Goal: Information Seeking & Learning: Learn about a topic

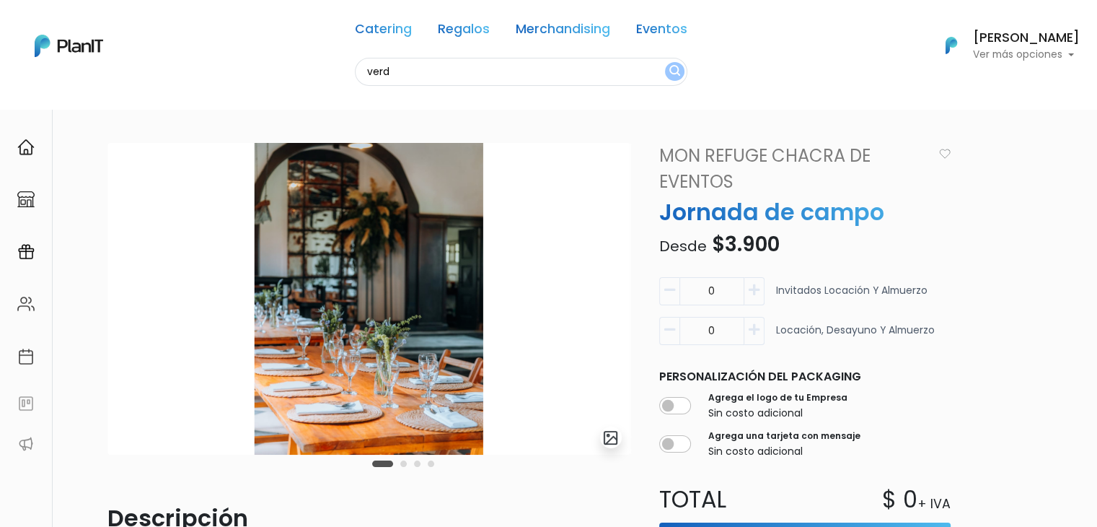
type input "verd"
click at [665, 62] on button "submit" at bounding box center [674, 71] width 19 height 19
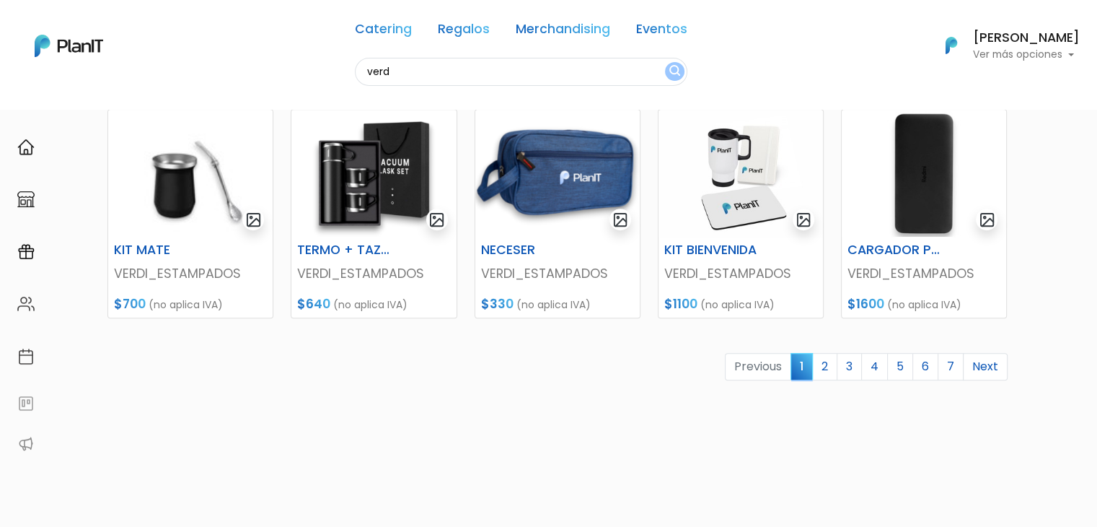
scroll to position [638, 0]
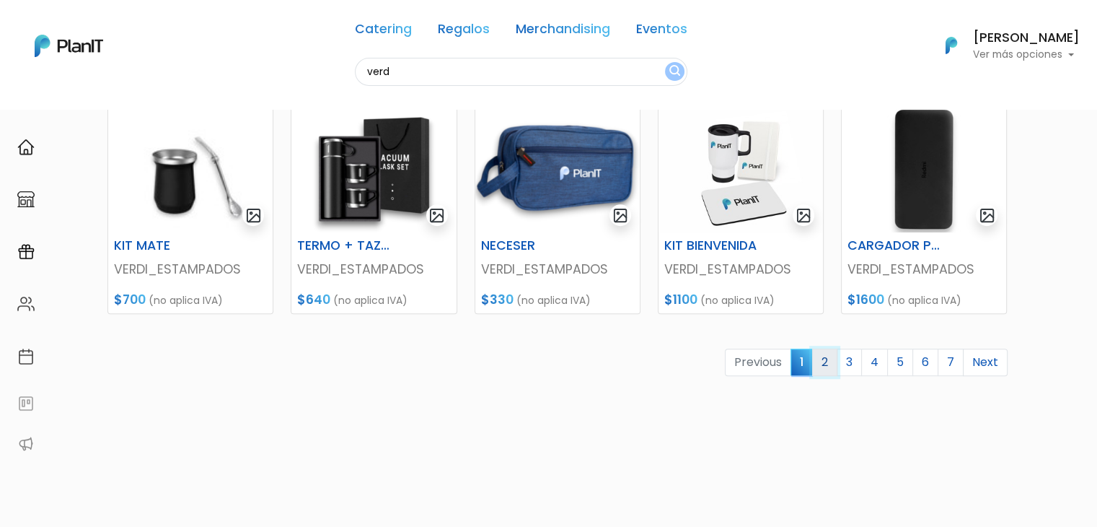
click at [829, 362] on link "2" at bounding box center [824, 361] width 25 height 27
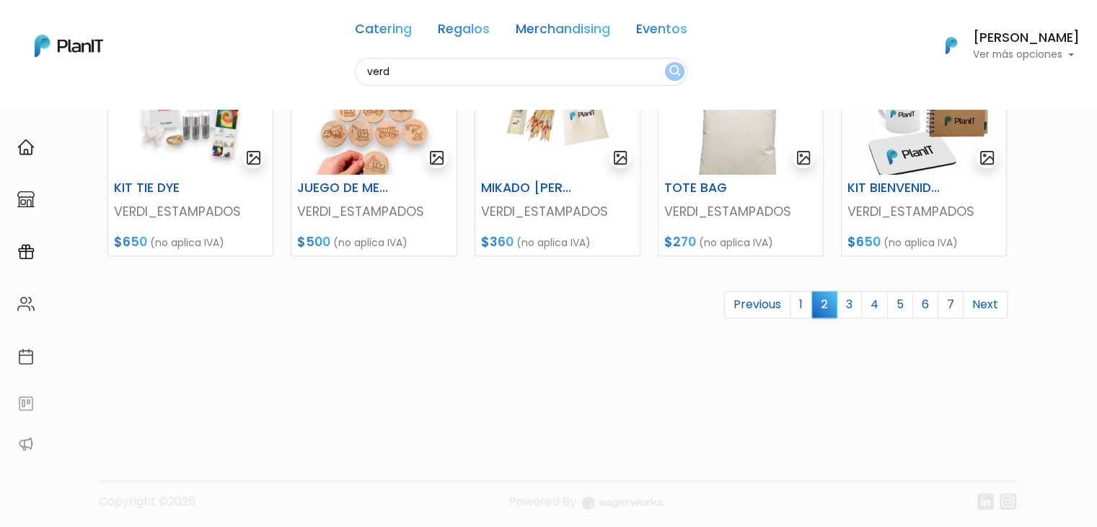
scroll to position [700, 0]
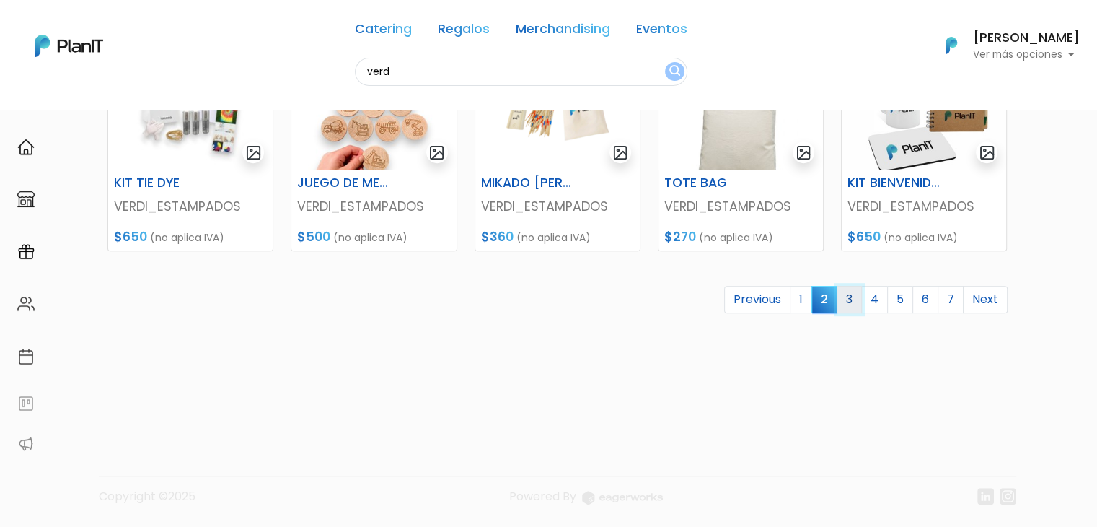
click at [851, 304] on link "3" at bounding box center [849, 299] width 25 height 27
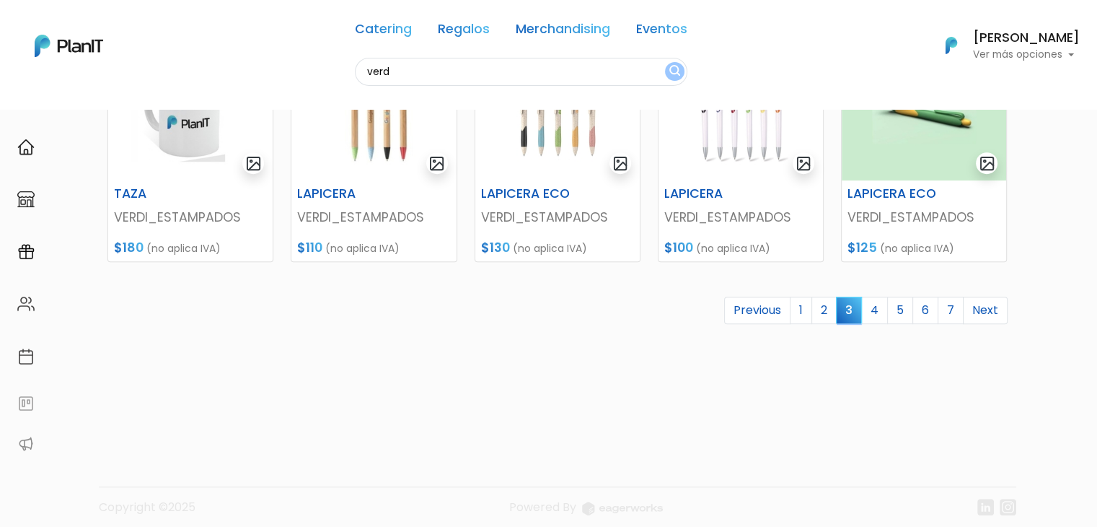
scroll to position [689, 0]
click at [874, 309] on link "4" at bounding box center [874, 310] width 27 height 27
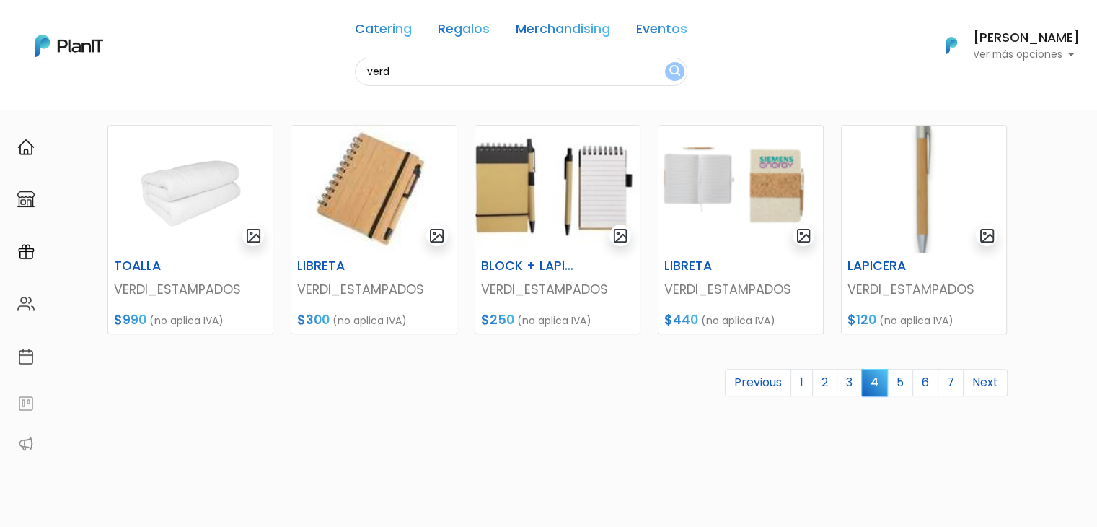
scroll to position [626, 0]
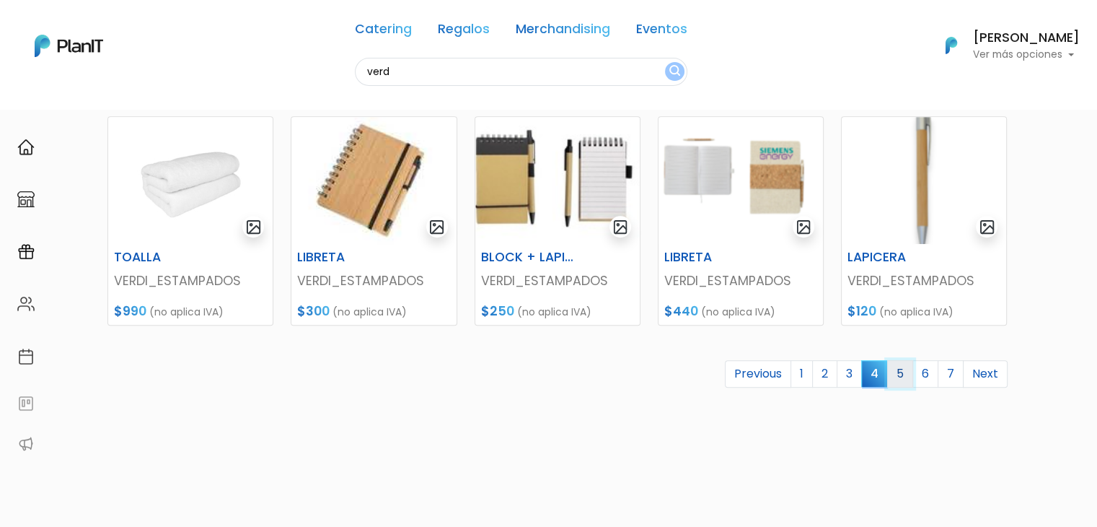
click at [895, 371] on link "5" at bounding box center [900, 373] width 26 height 27
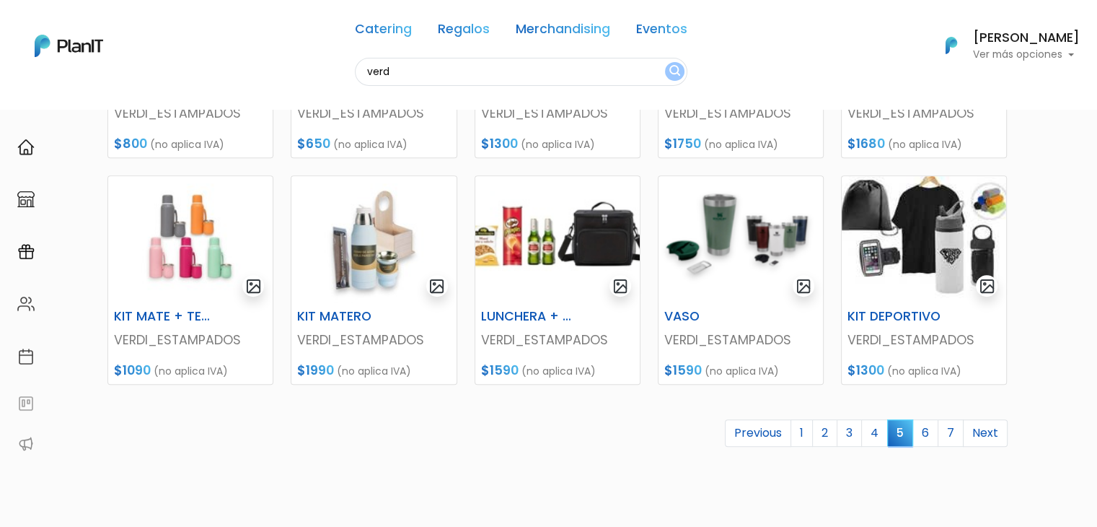
scroll to position [586, 0]
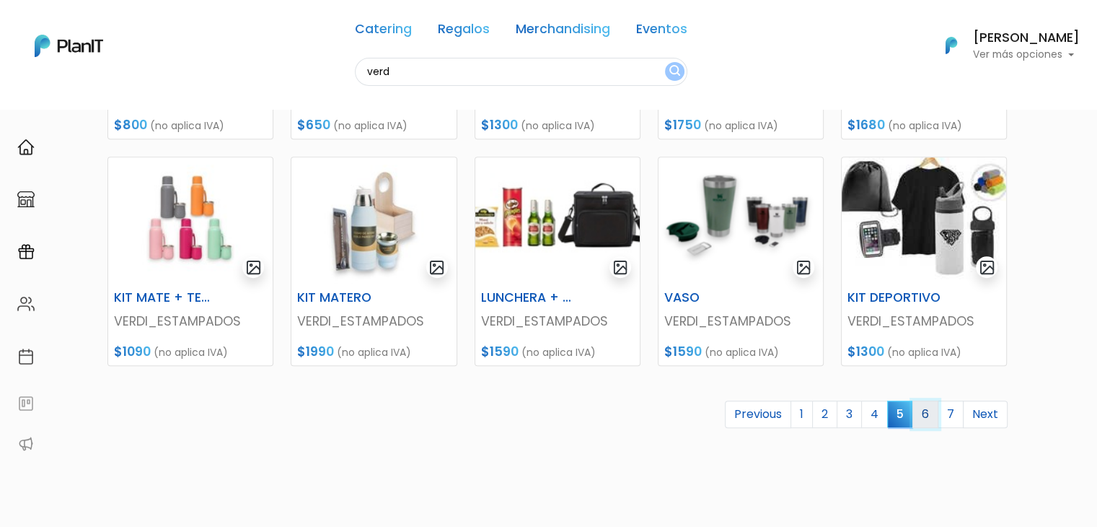
click at [929, 414] on link "6" at bounding box center [925, 413] width 26 height 27
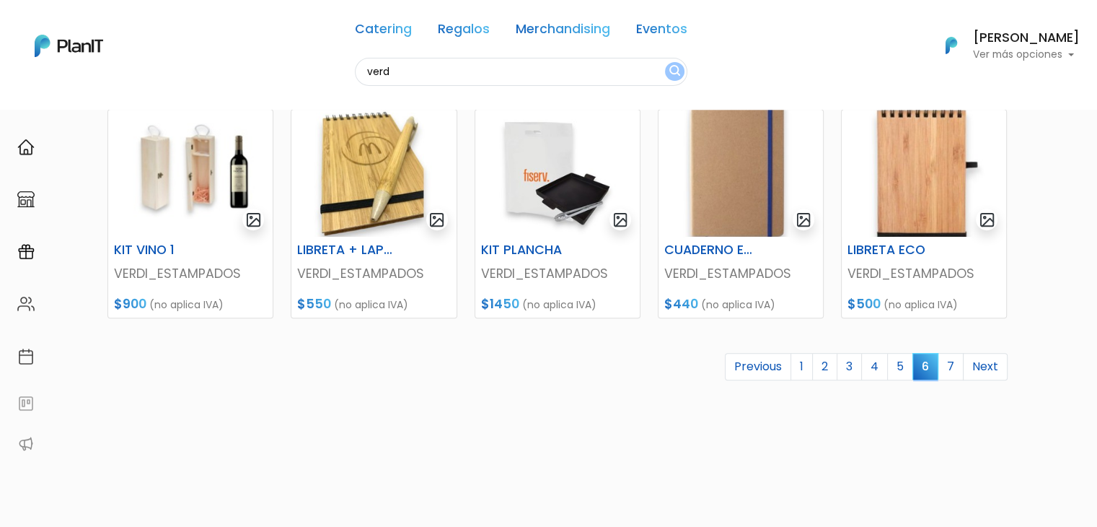
scroll to position [638, 0]
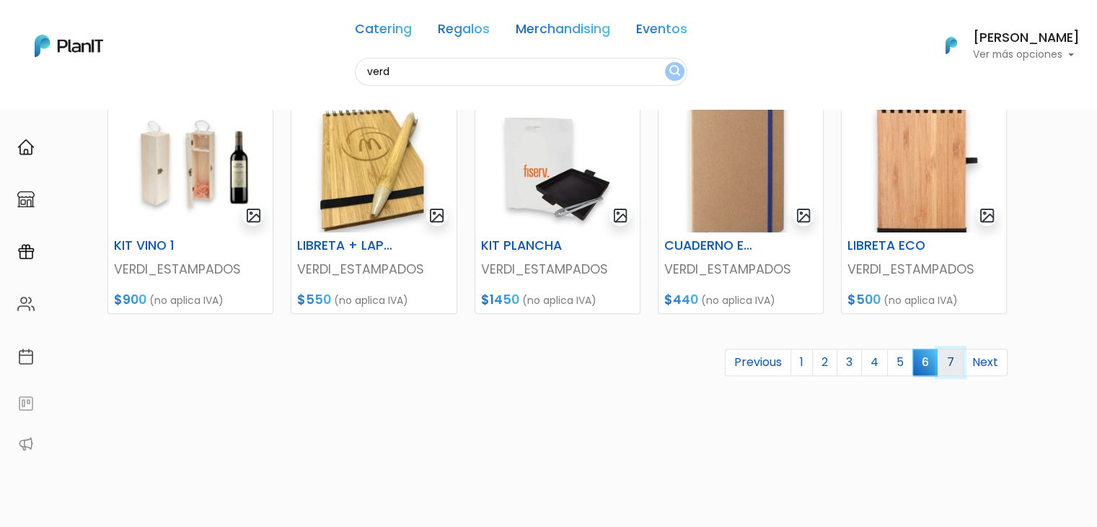
click at [943, 365] on link "7" at bounding box center [951, 361] width 26 height 27
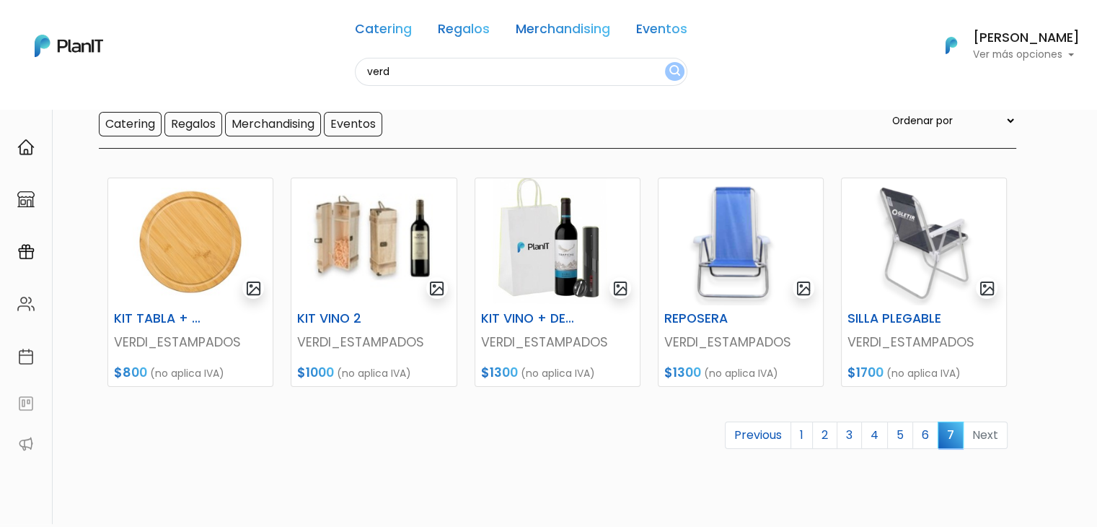
scroll to position [115, 0]
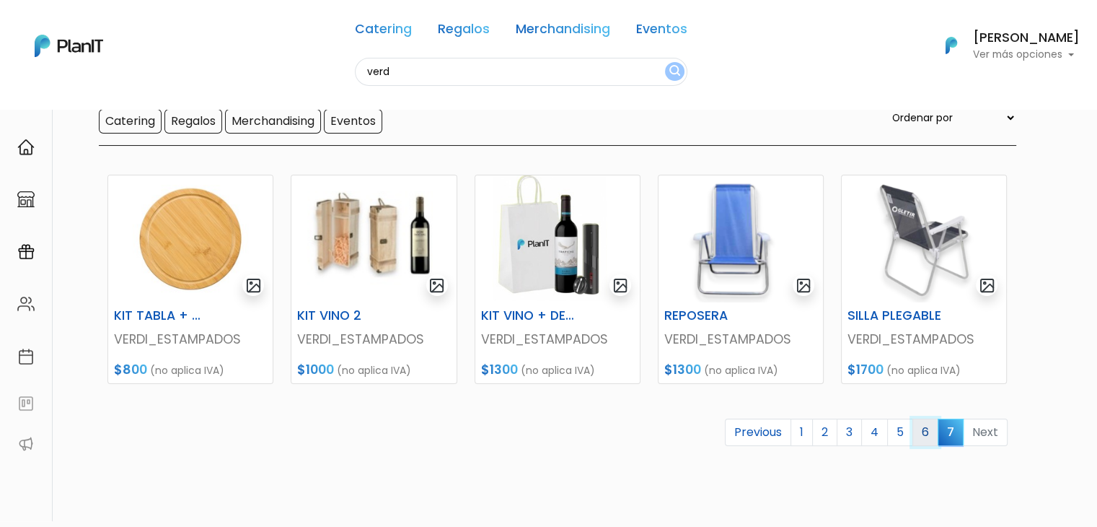
click at [930, 432] on link "6" at bounding box center [925, 431] width 26 height 27
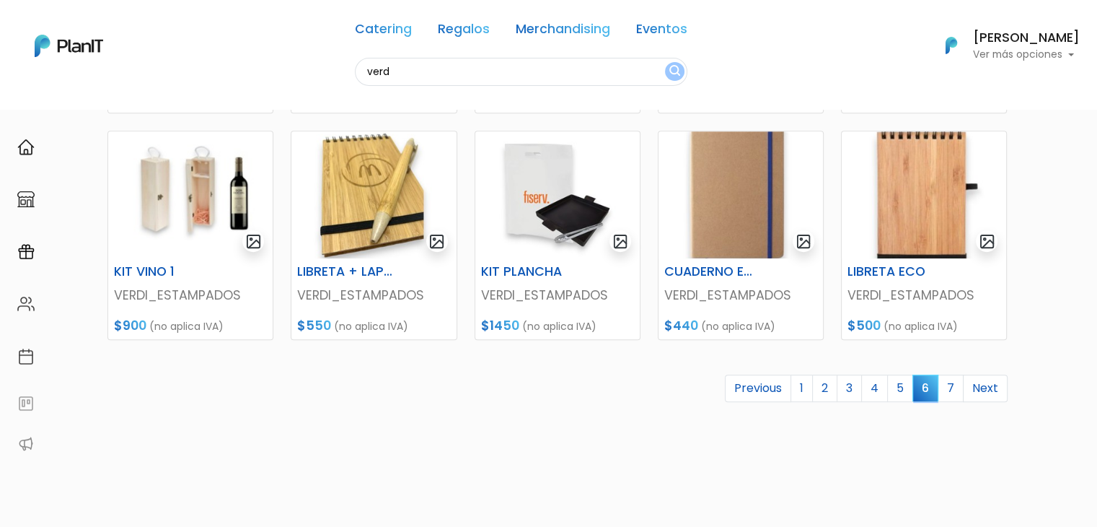
scroll to position [638, 0]
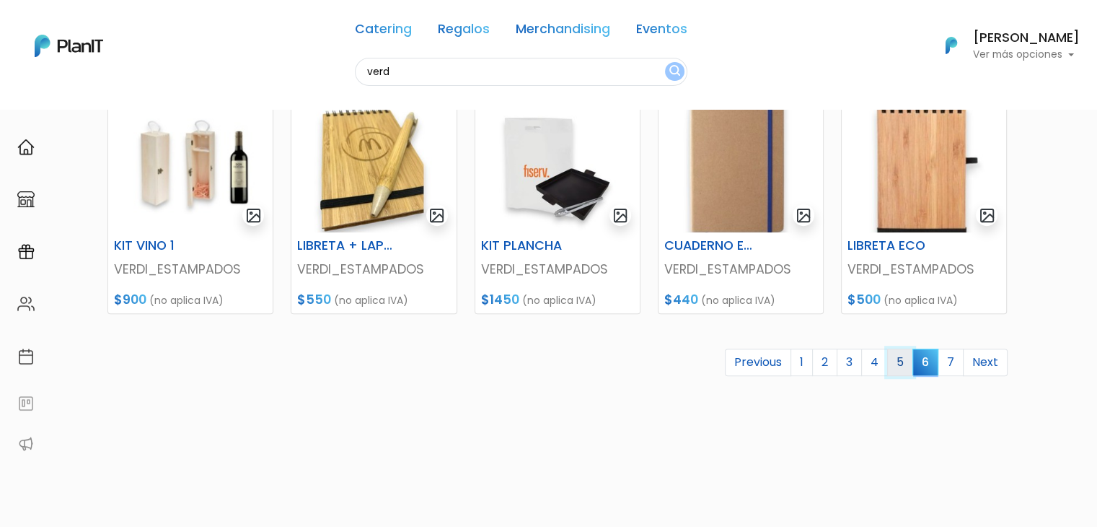
click at [899, 362] on link "5" at bounding box center [900, 361] width 26 height 27
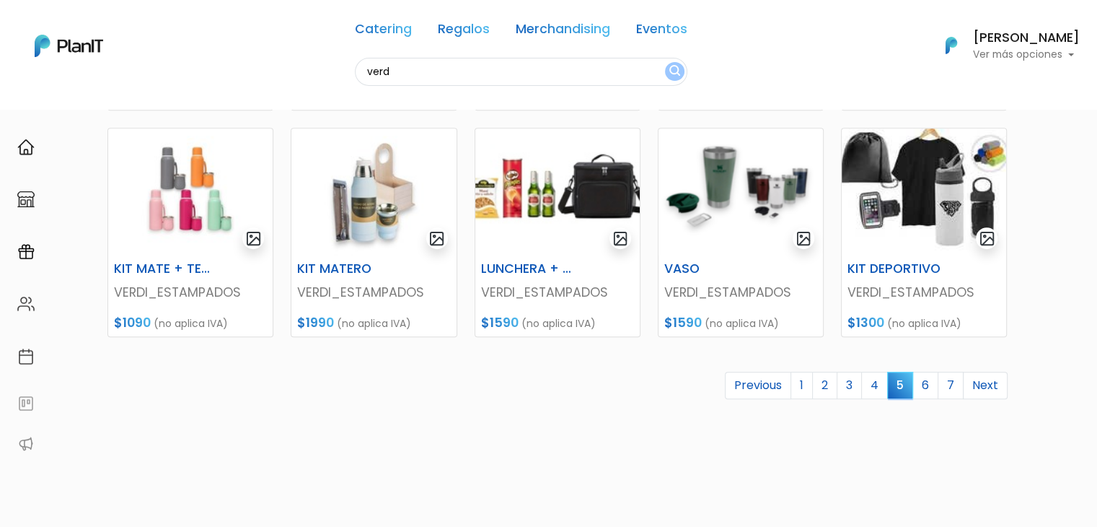
scroll to position [625, 0]
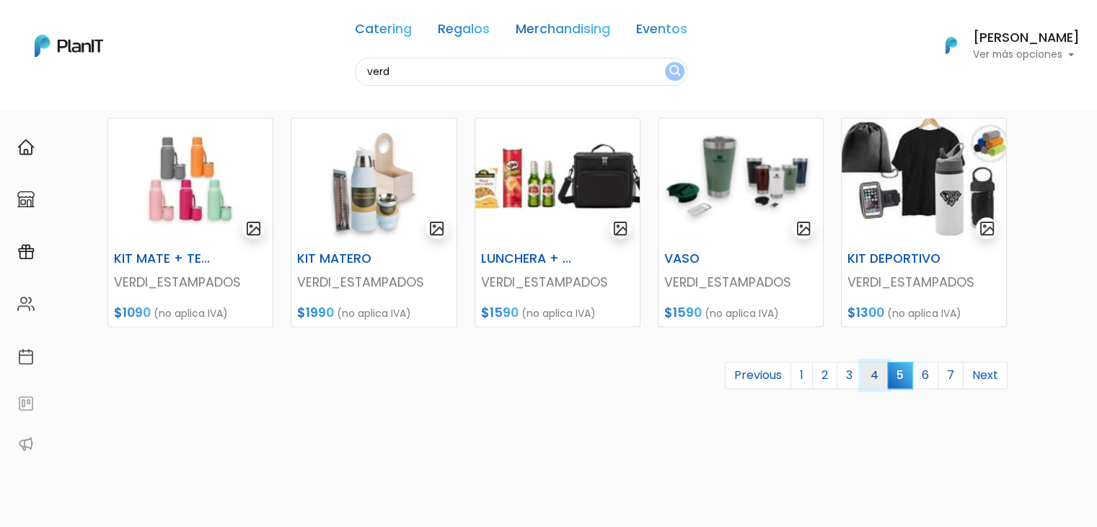
click at [879, 375] on link "4" at bounding box center [874, 374] width 27 height 27
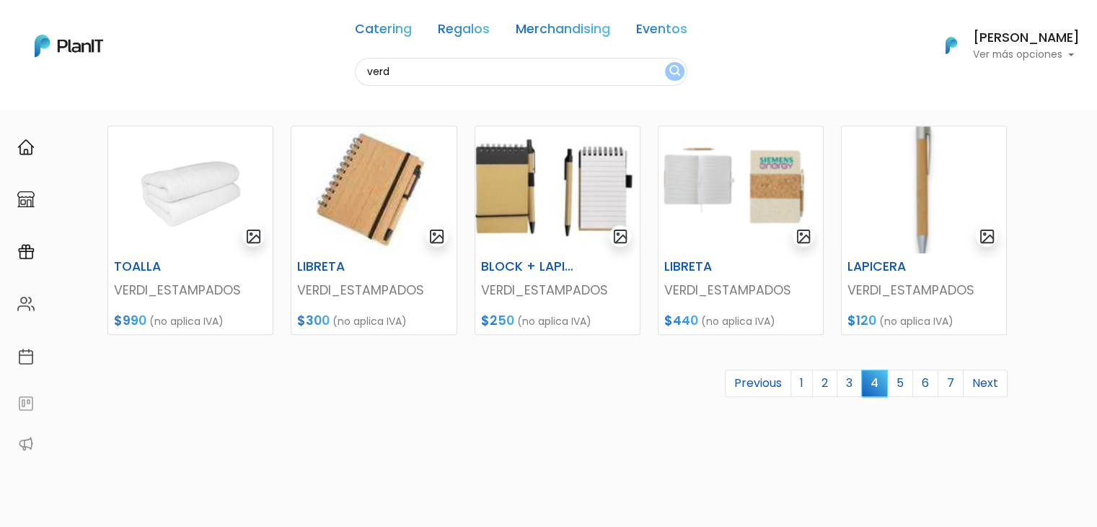
scroll to position [615, 0]
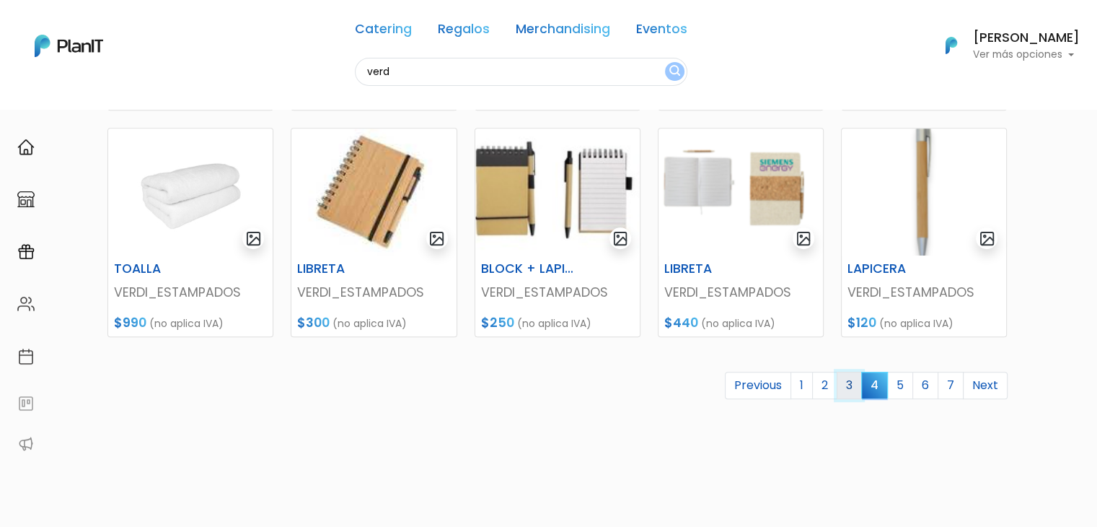
click at [853, 380] on link "3" at bounding box center [849, 384] width 25 height 27
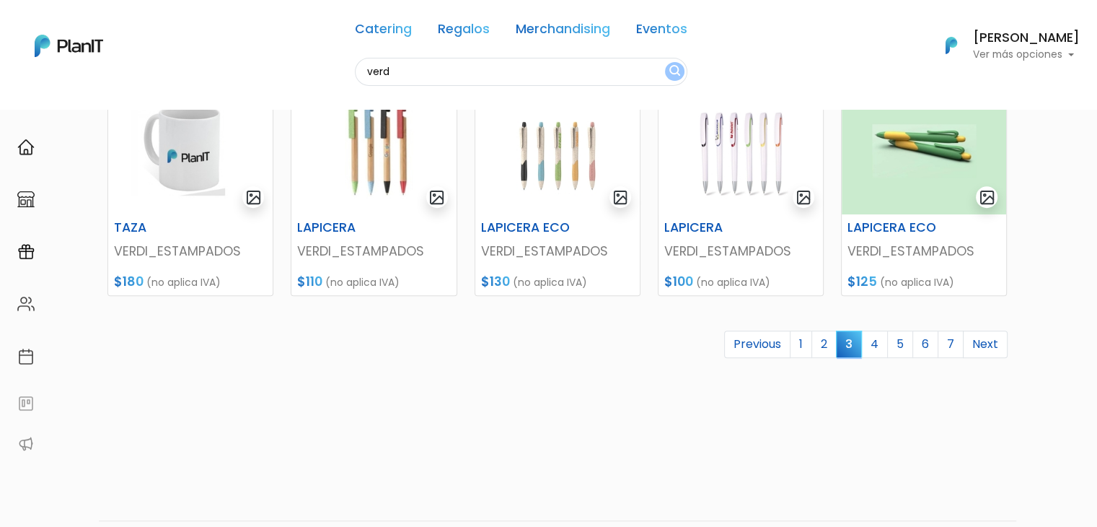
scroll to position [659, 0]
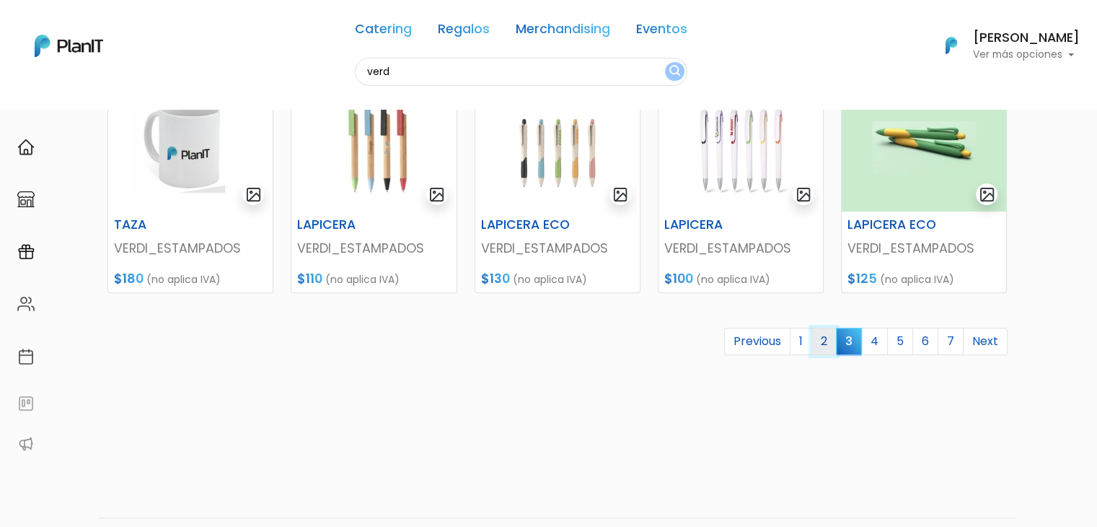
click at [826, 332] on link "2" at bounding box center [823, 340] width 25 height 27
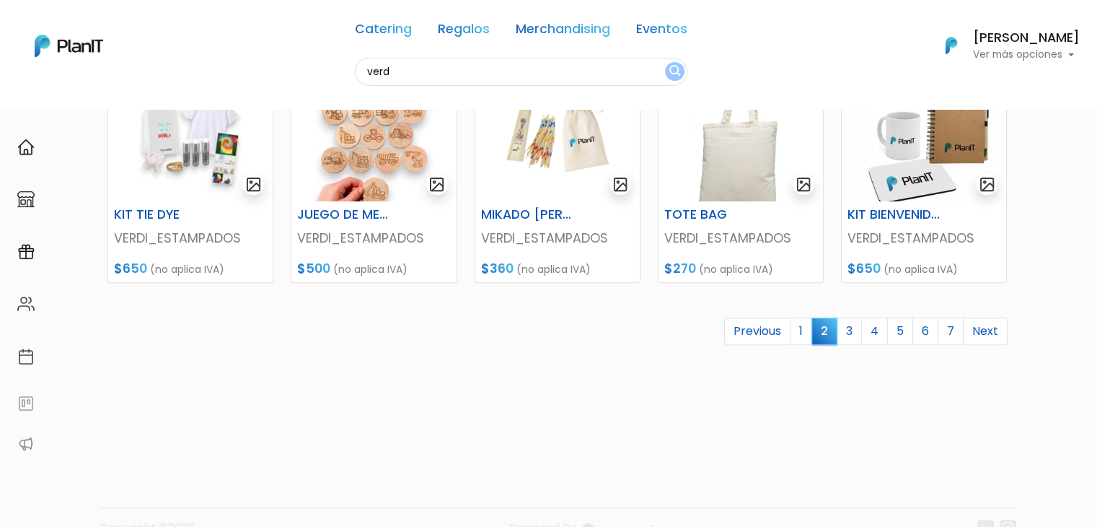
scroll to position [683, 0]
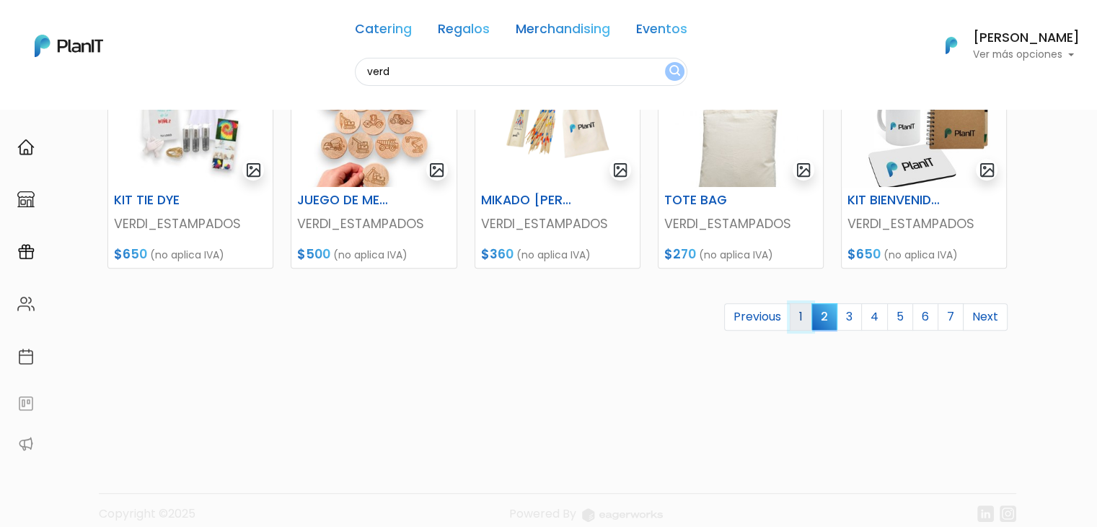
click at [801, 315] on link "1" at bounding box center [801, 316] width 22 height 27
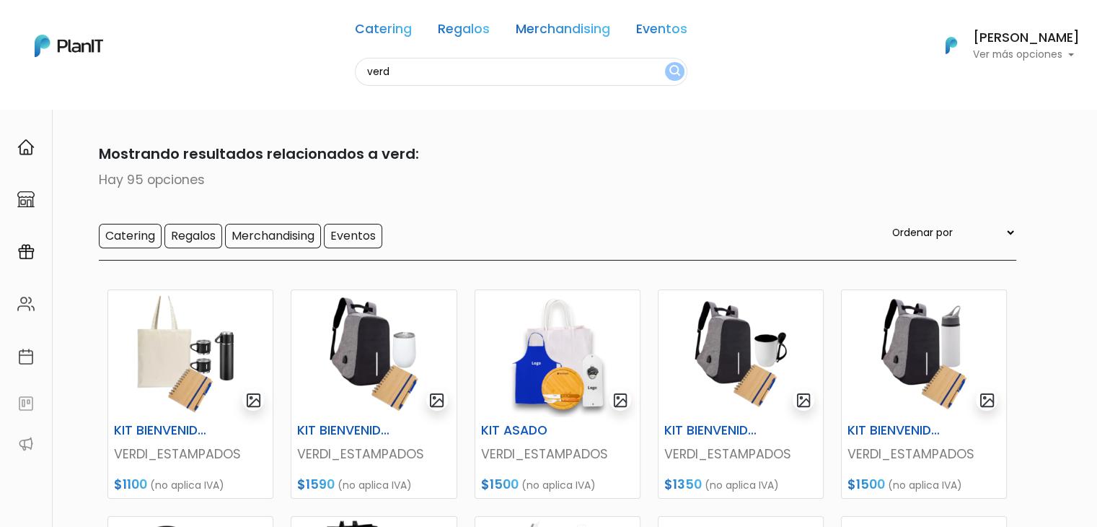
click at [1030, 55] on p "Ver más opciones" at bounding box center [1026, 55] width 107 height 10
click at [1002, 213] on link "Cerrar Sesión" at bounding box center [1015, 214] width 128 height 29
